Goal: Task Accomplishment & Management: Complete application form

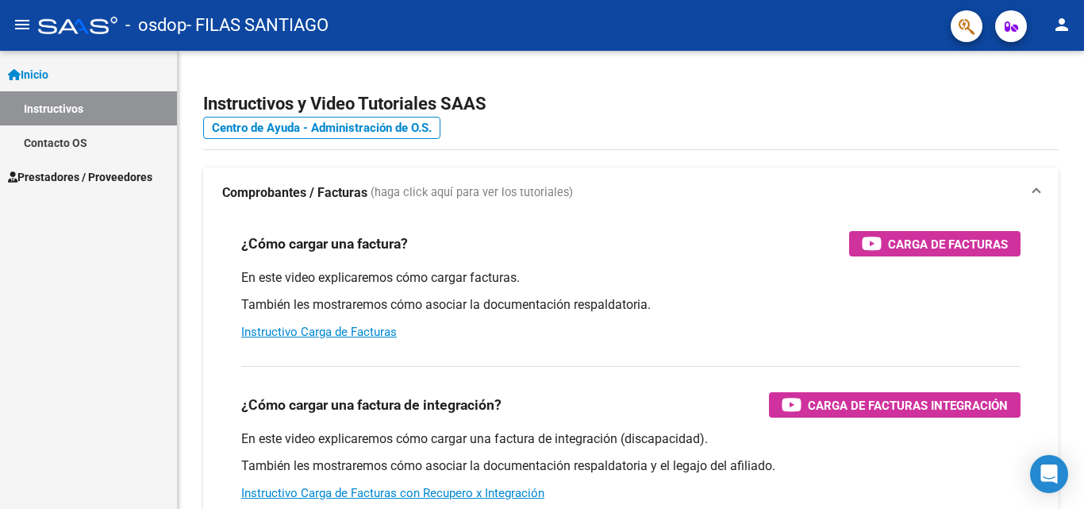
click at [48, 70] on span "Inicio" at bounding box center [28, 74] width 40 height 17
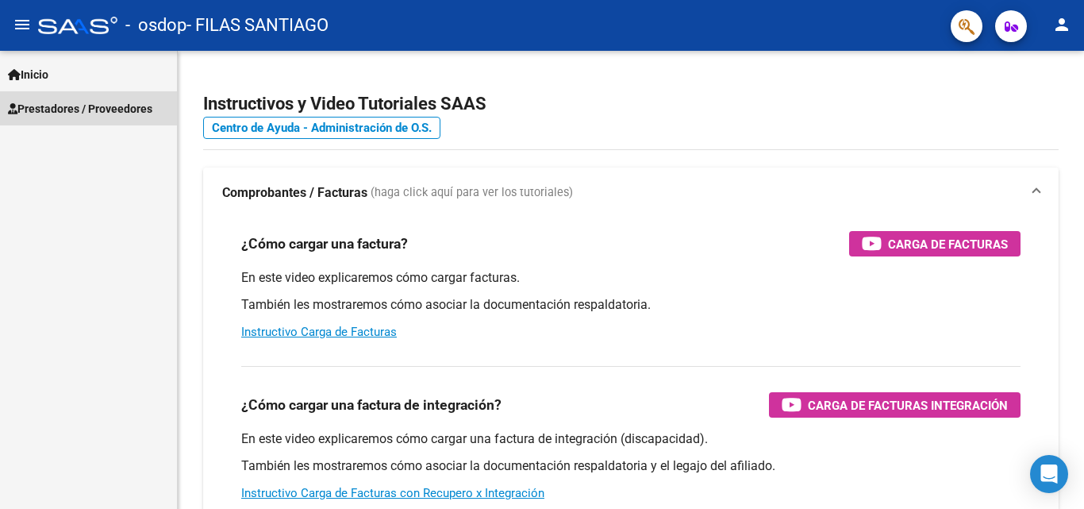
click at [67, 102] on span "Prestadores / Proveedores" at bounding box center [80, 108] width 144 height 17
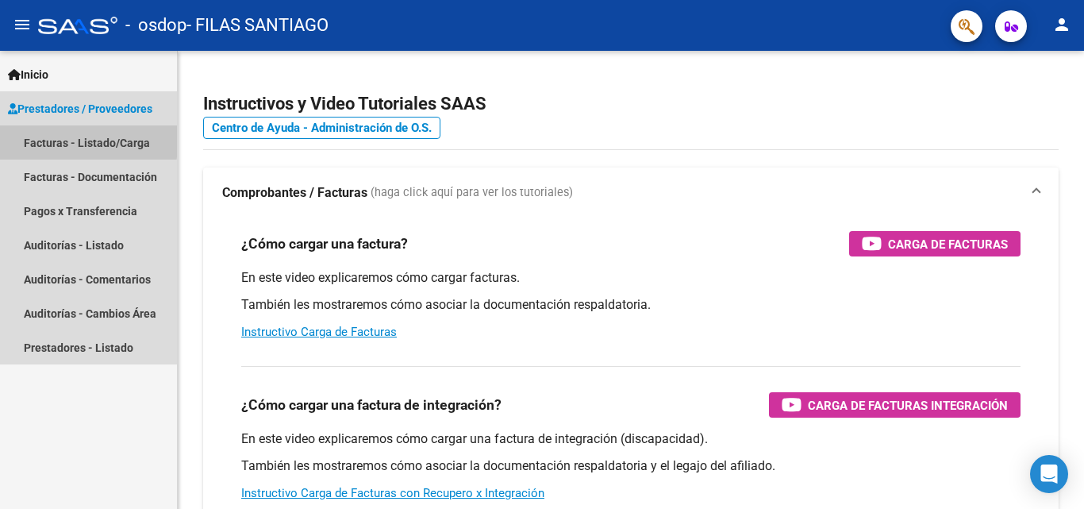
click at [77, 140] on link "Facturas - Listado/Carga" at bounding box center [88, 142] width 177 height 34
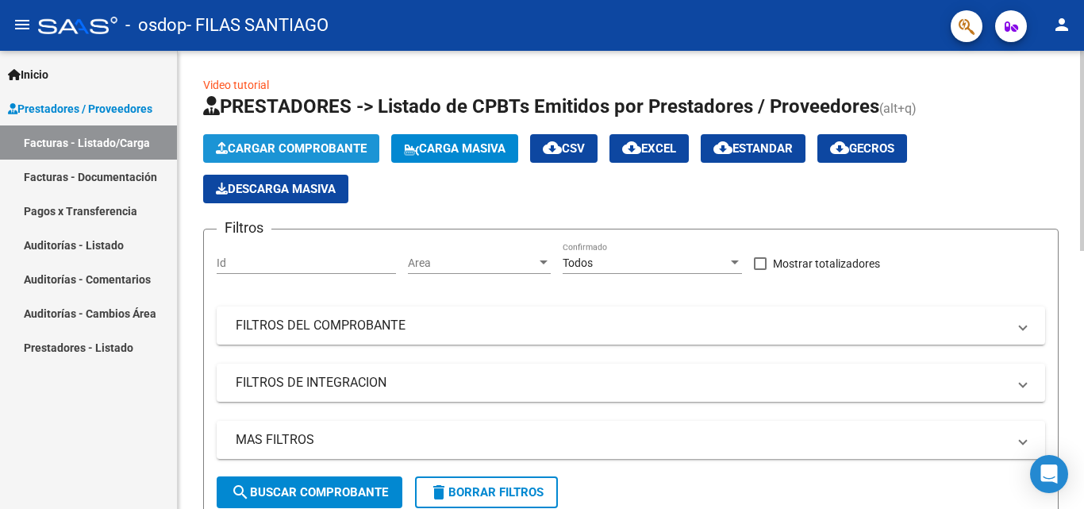
click at [266, 142] on span "Cargar Comprobante" at bounding box center [291, 148] width 151 height 14
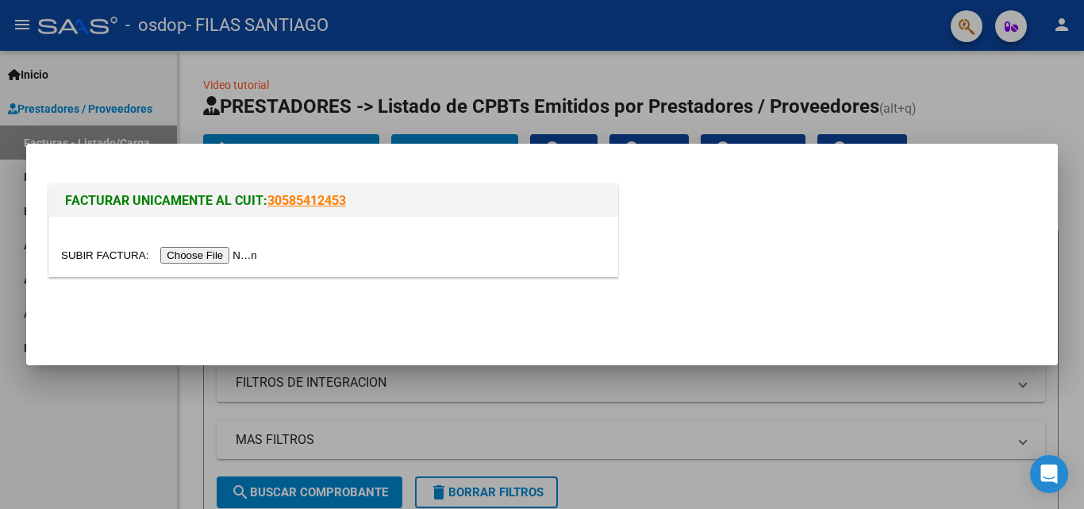
click at [240, 255] on input "file" at bounding box center [161, 255] width 201 height 17
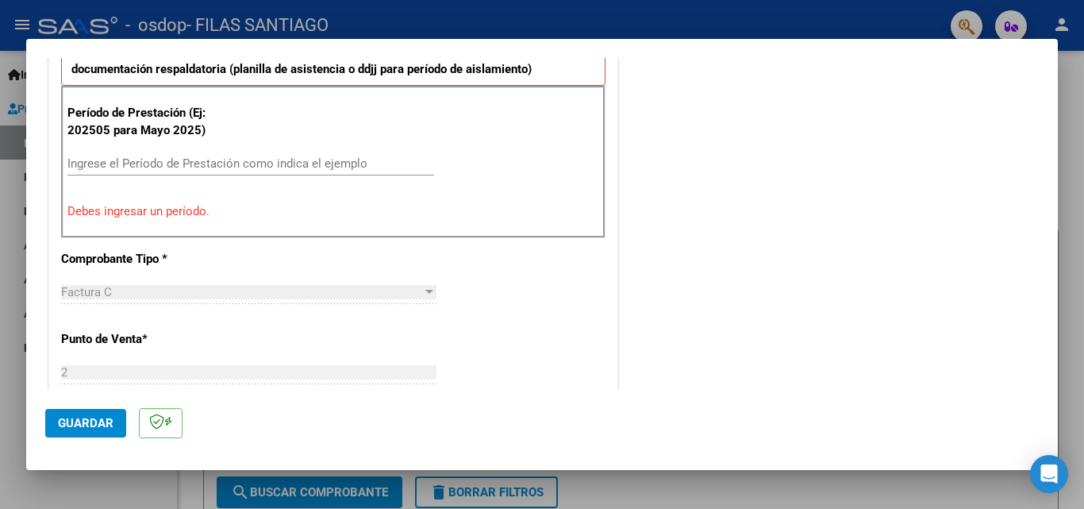
scroll to position [470, 0]
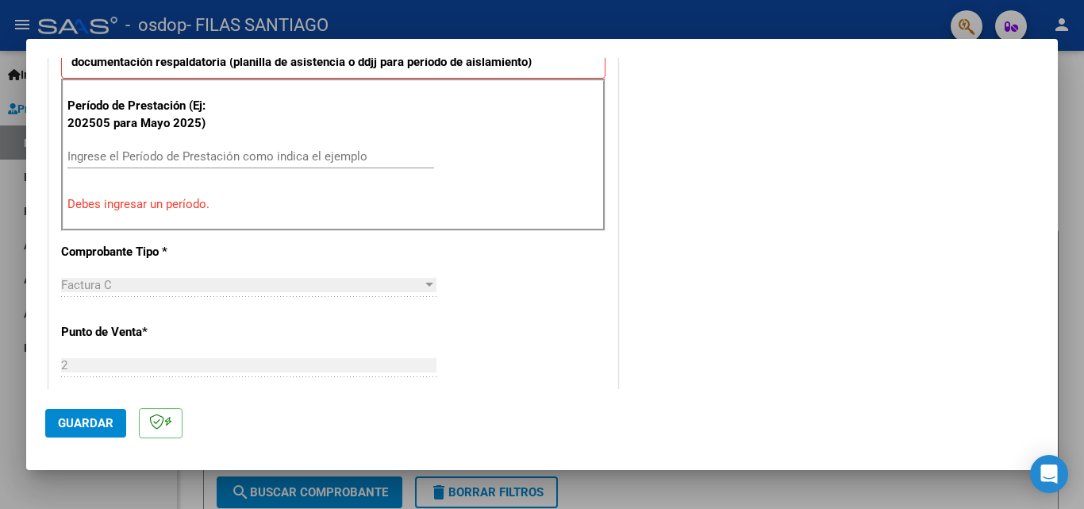
click at [186, 155] on input "Ingrese el Período de Prestación como indica el ejemplo" at bounding box center [250, 156] width 367 height 14
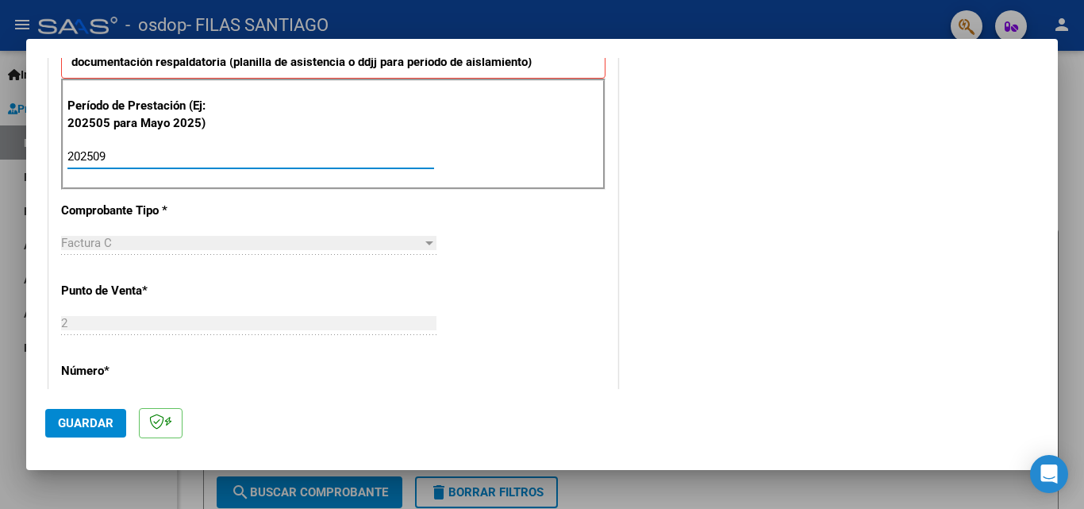
type input "202509"
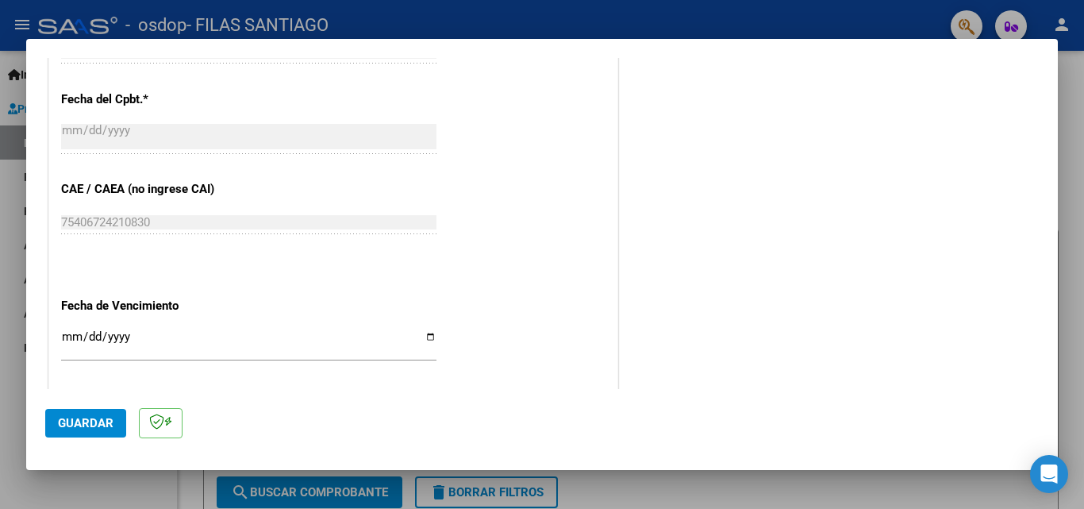
scroll to position [1066, 0]
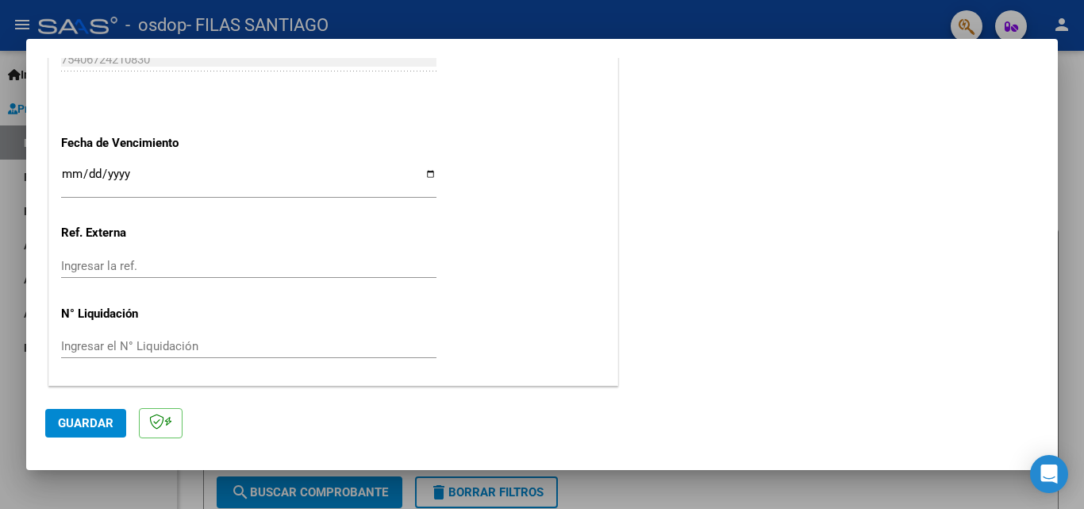
click at [94, 423] on span "Guardar" at bounding box center [86, 423] width 56 height 14
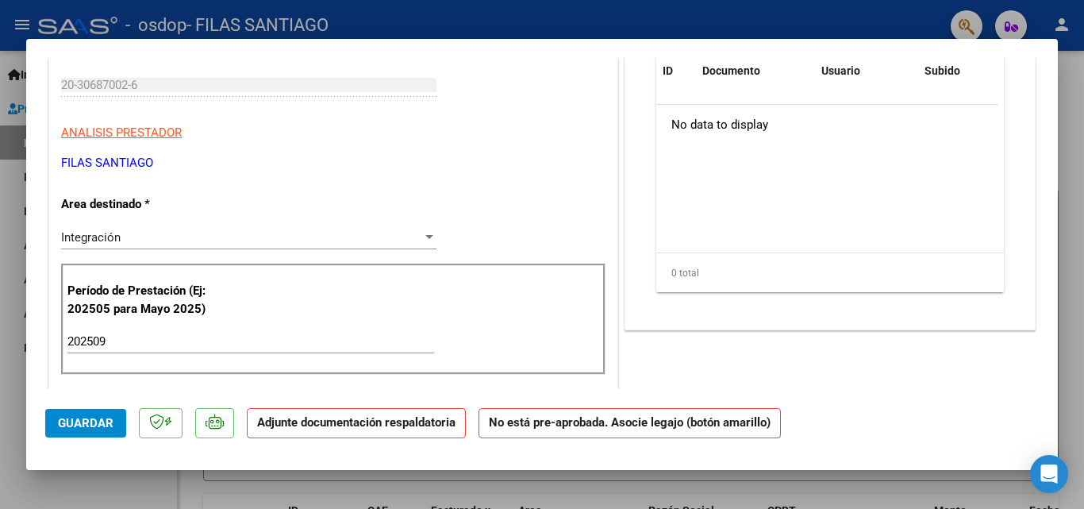
scroll to position [0, 0]
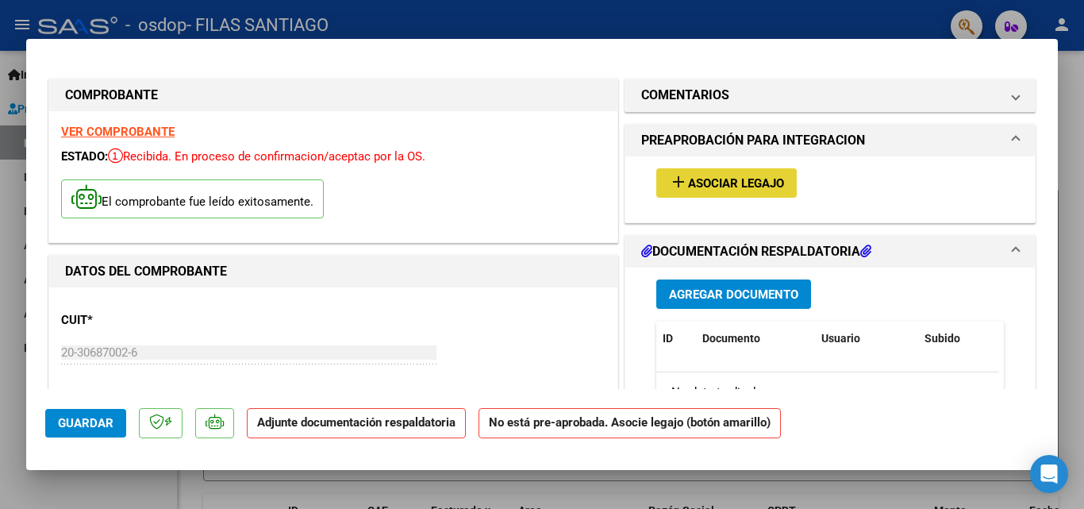
click at [734, 185] on span "Asociar Legajo" at bounding box center [736, 183] width 96 height 14
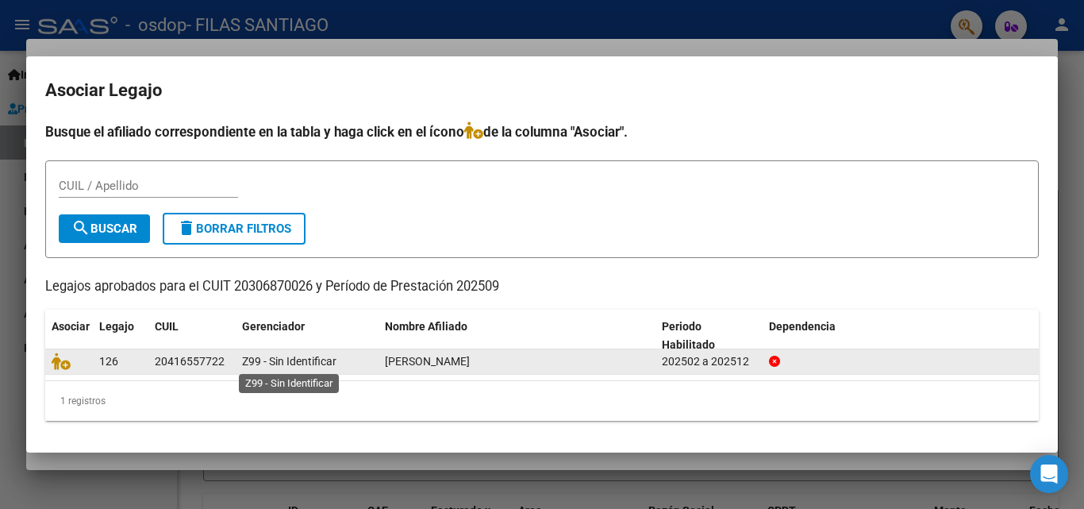
click at [253, 360] on span "Z99 - Sin Identificar" at bounding box center [289, 361] width 94 height 13
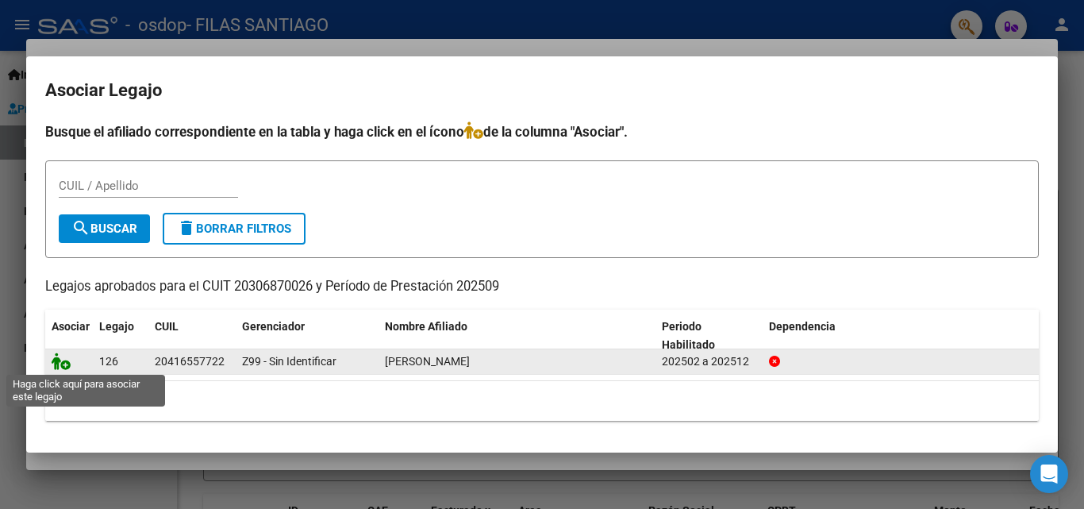
click at [60, 363] on icon at bounding box center [61, 360] width 19 height 17
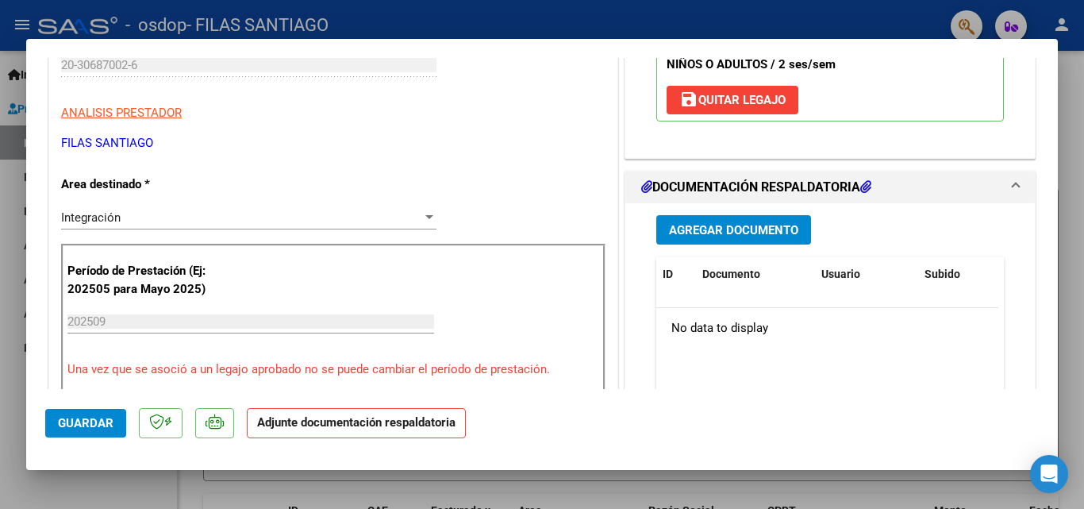
scroll to position [313, 0]
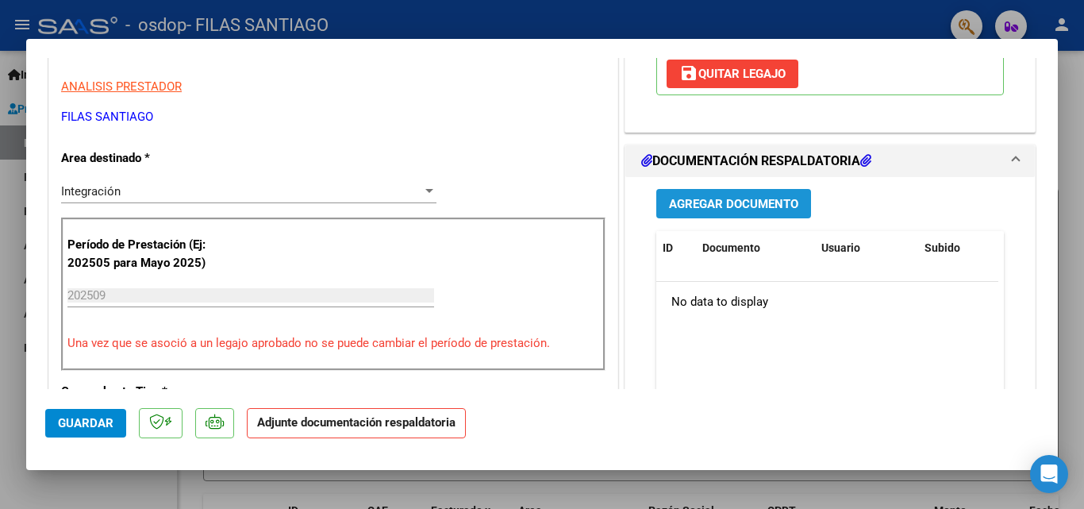
click at [739, 205] on span "Agregar Documento" at bounding box center [733, 204] width 129 height 14
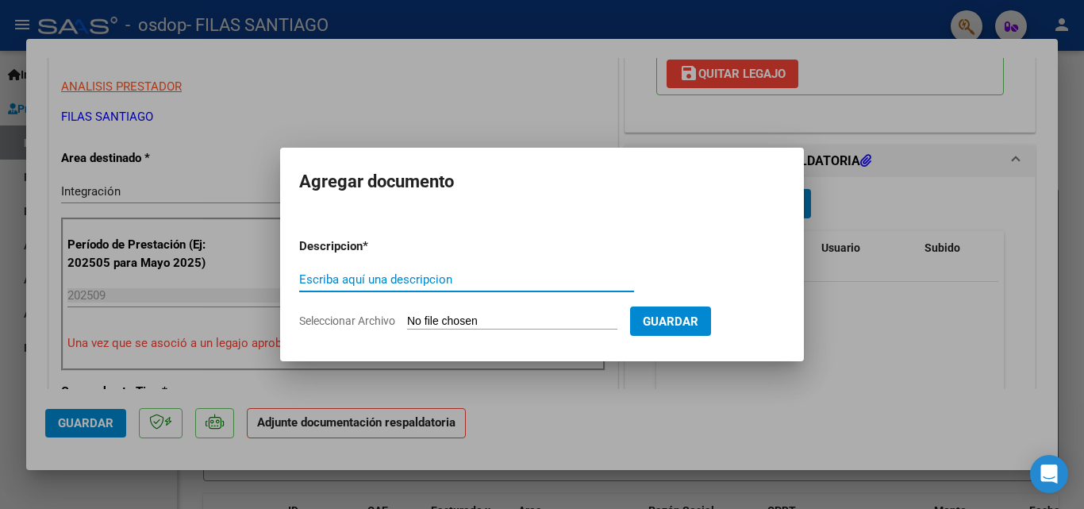
click at [368, 276] on input "Escriba aquí una descripcion" at bounding box center [466, 279] width 335 height 14
type input "planilla de asistencia sept psicoterapia"
click at [539, 315] on input "Seleccionar Archivo" at bounding box center [512, 321] width 210 height 15
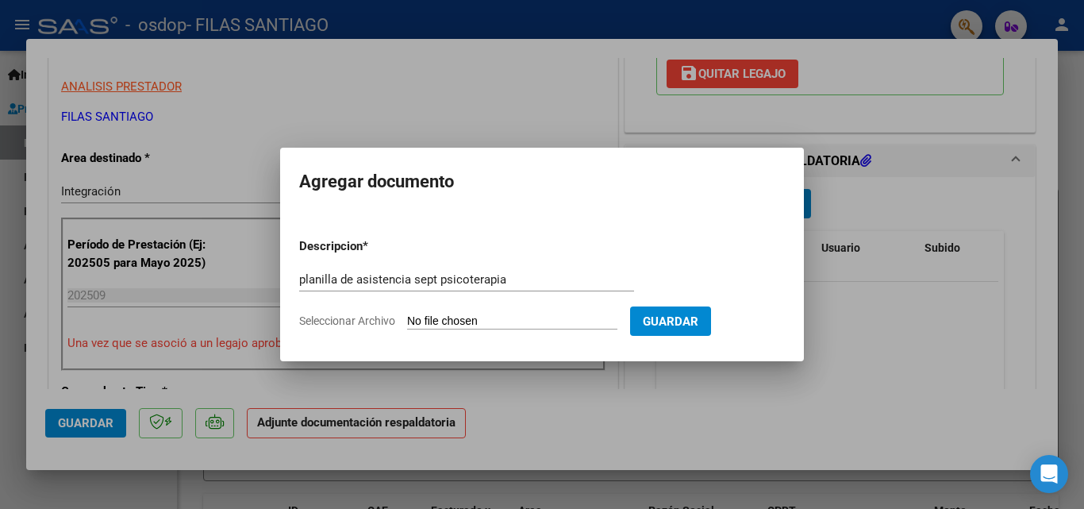
type input "C:\fakepath\asistencias [DATE] [PERSON_NAME].pdf"
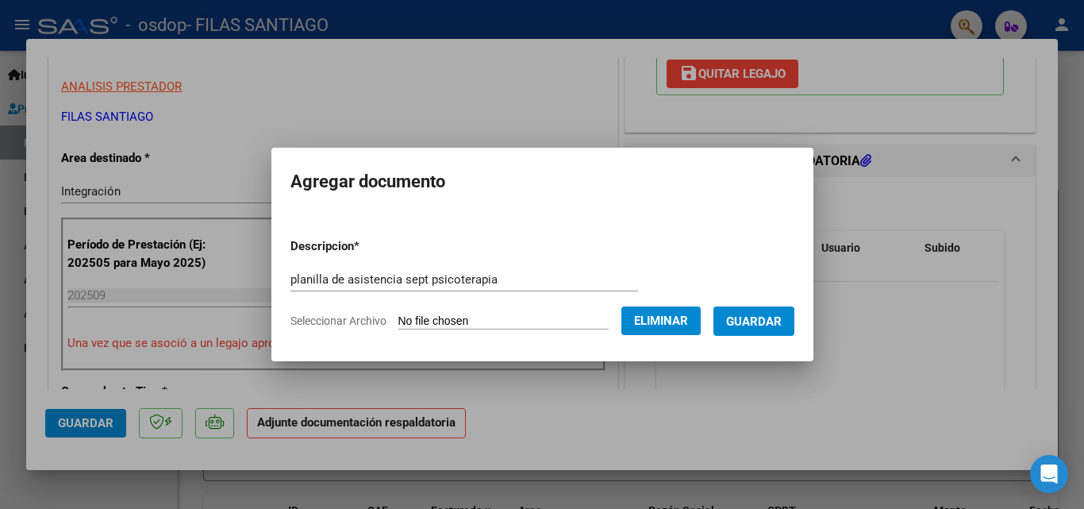
click at [772, 327] on span "Guardar" at bounding box center [754, 321] width 56 height 14
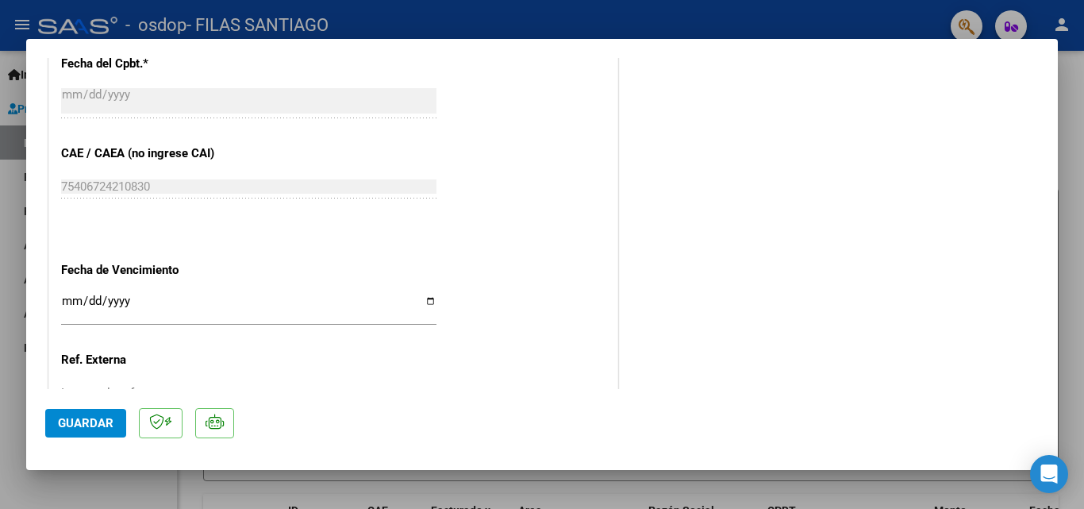
scroll to position [1089, 0]
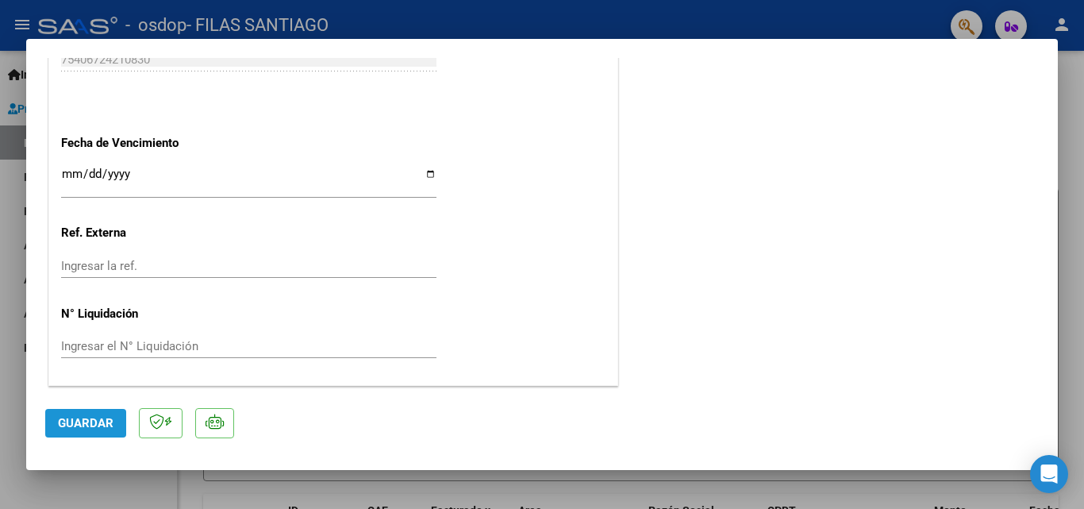
click at [83, 414] on button "Guardar" at bounding box center [85, 423] width 81 height 29
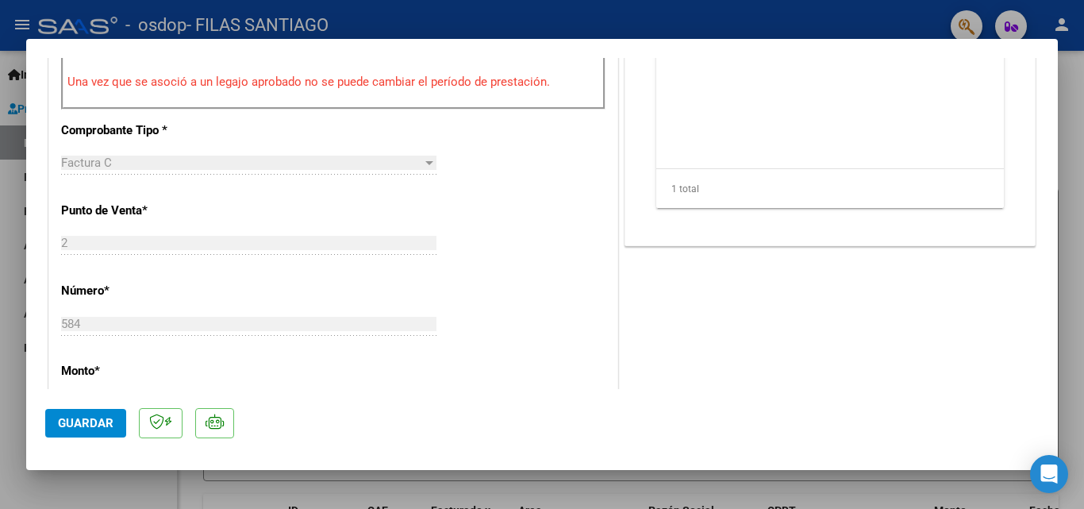
scroll to position [0, 0]
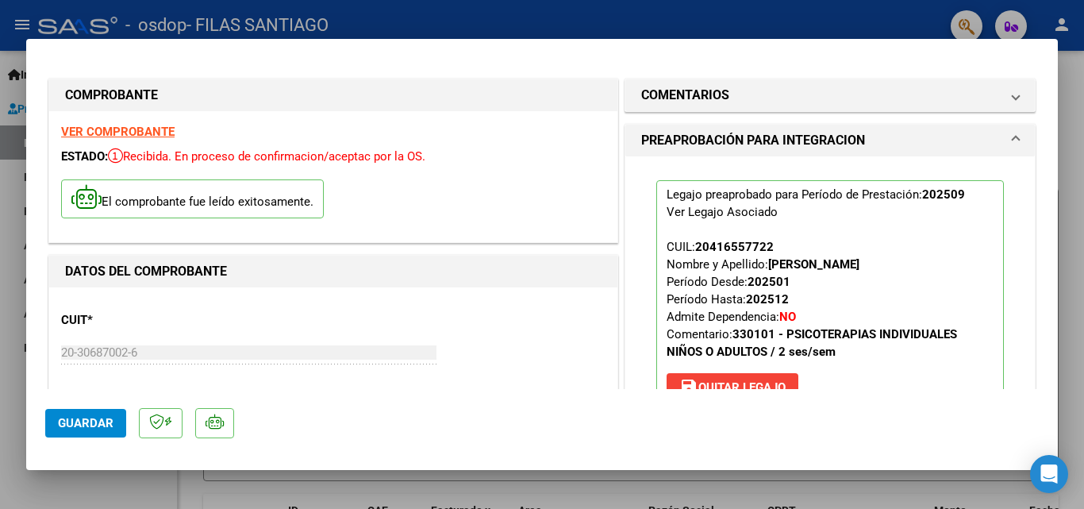
click at [1033, 51] on mat-dialog-container "COMPROBANTE VER COMPROBANTE ESTADO: Recibida. En proceso de confirmacion/acepta…" at bounding box center [541, 254] width 1031 height 431
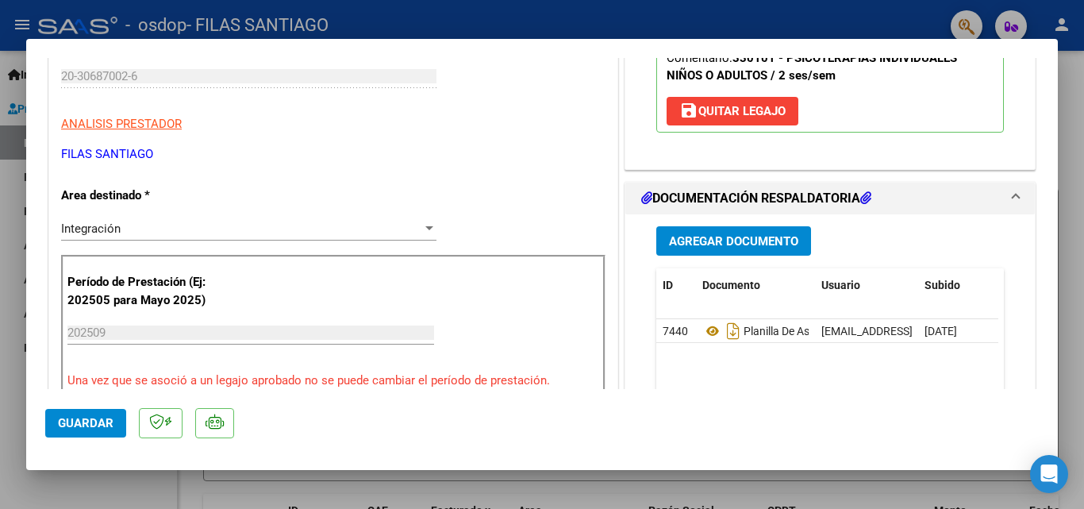
scroll to position [1089, 0]
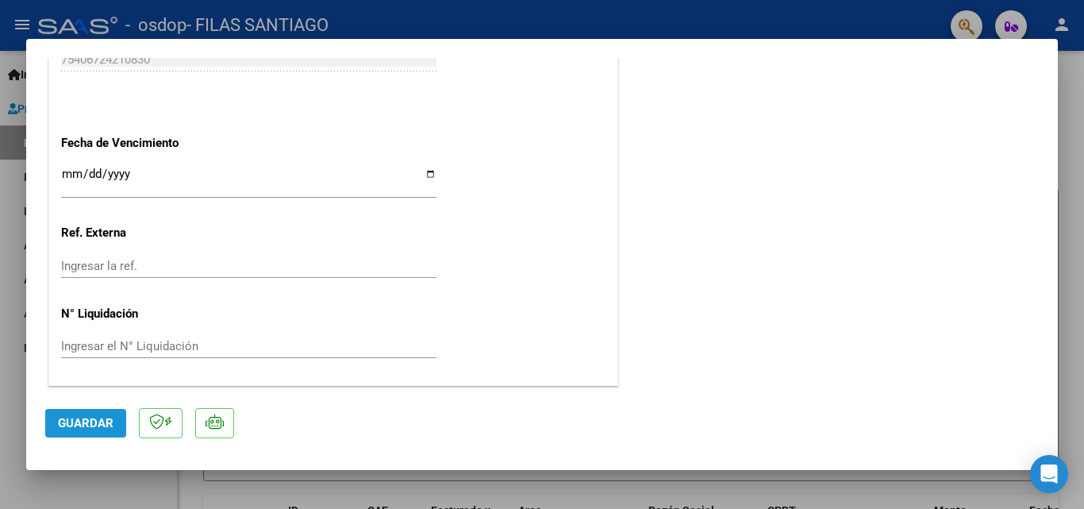
click at [86, 424] on span "Guardar" at bounding box center [86, 423] width 56 height 14
